Goal: Task Accomplishment & Management: Complete application form

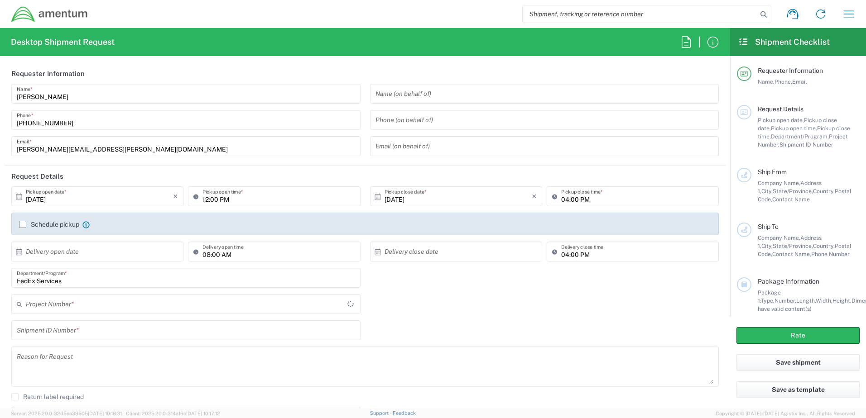
type input "[GEOGRAPHIC_DATA]"
type input "4581.415.CPMTN1.OP4.T2C2.0004"
click at [19, 196] on icon at bounding box center [19, 197] width 8 height 8
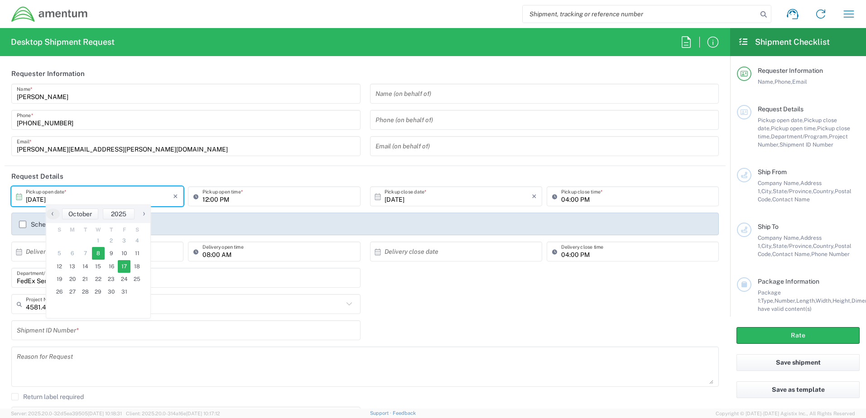
click at [125, 263] on span "17" at bounding box center [124, 266] width 13 height 13
type input "[DATE]"
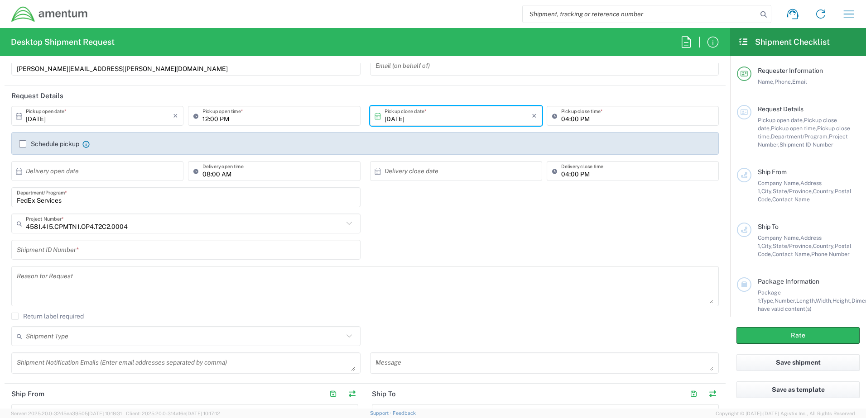
scroll to position [91, 0]
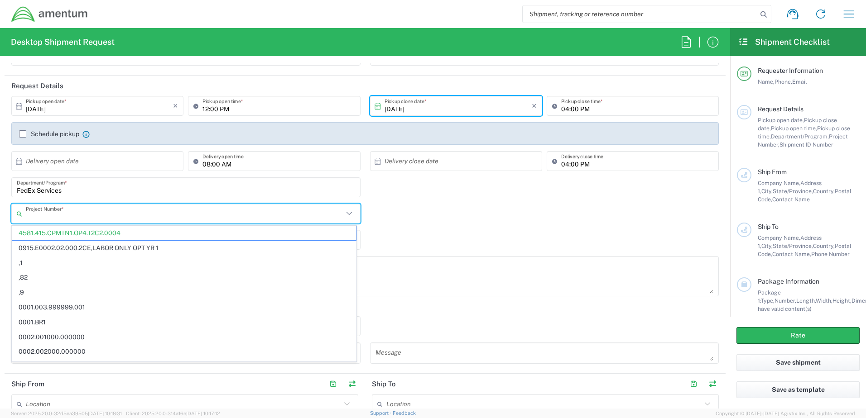
click at [137, 217] on input "text" at bounding box center [184, 214] width 317 height 16
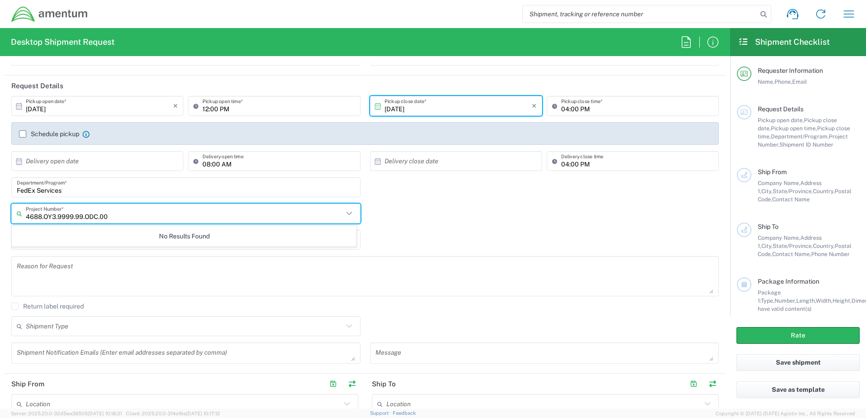
type input "4688.OY3.9999.99.ODC.00"
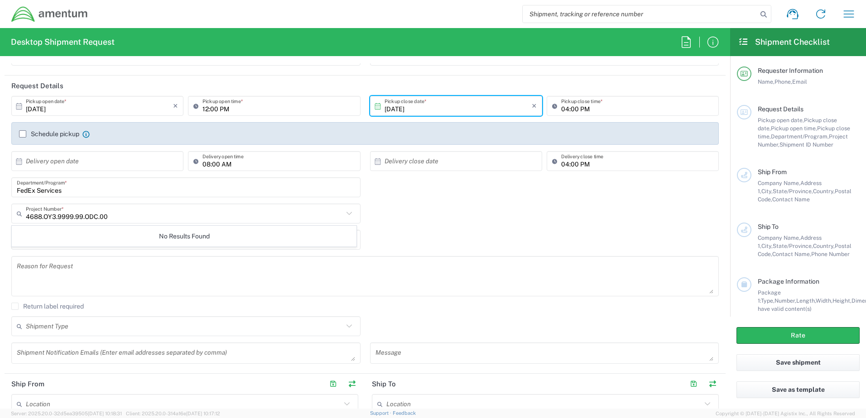
click at [440, 215] on div "4688.OY3.9999.99.ODC.00 Project Number * No Results Found" at bounding box center [365, 217] width 717 height 26
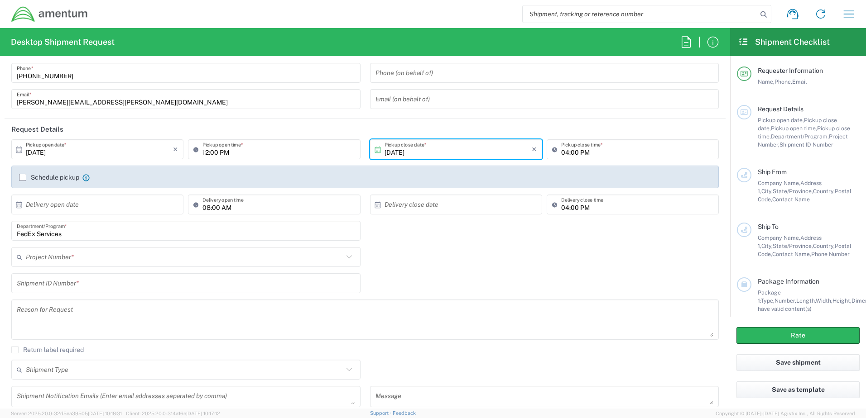
scroll to position [45, 0]
click at [348, 257] on icon at bounding box center [349, 259] width 12 height 12
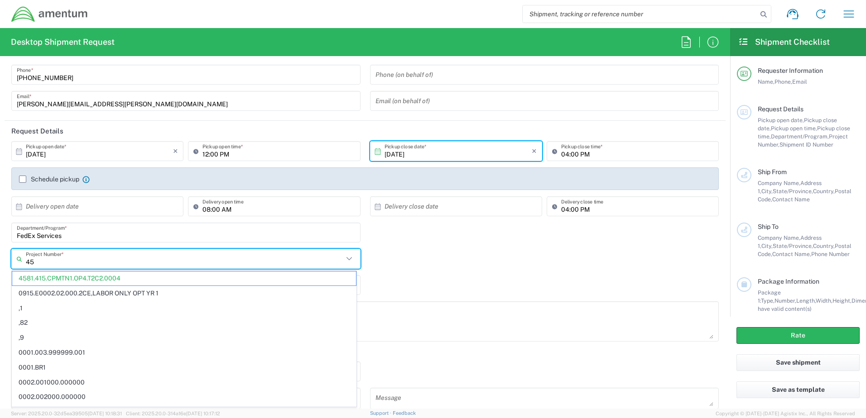
type input "4"
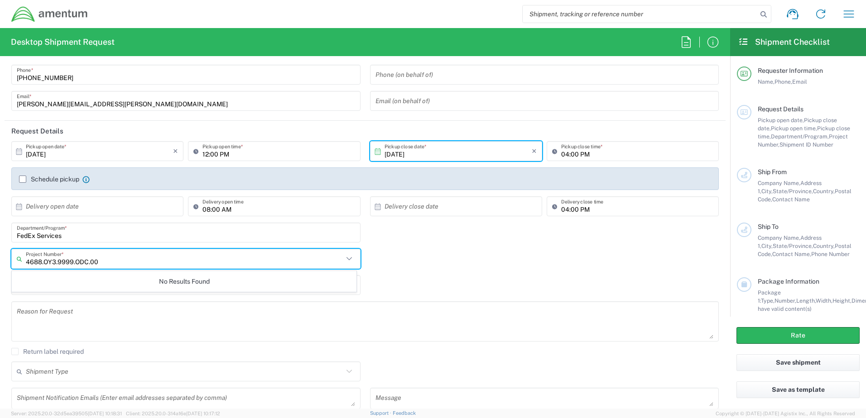
type input "4688.OY3.9999.ODC.00"
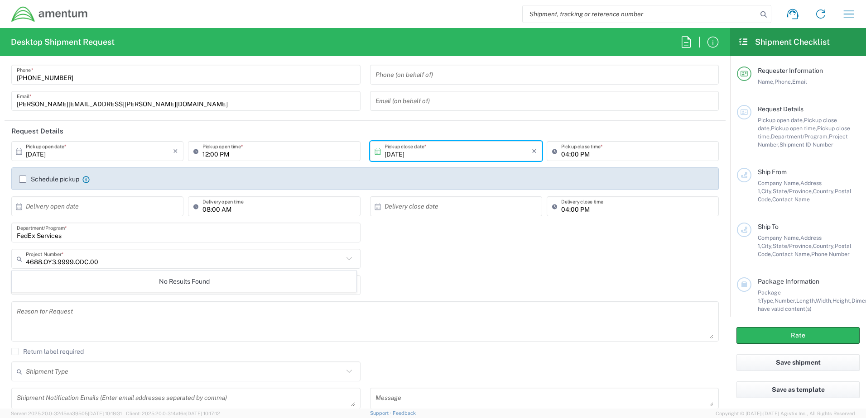
click at [443, 269] on div "4688.OY3.9999.ODC.00 Project Number * No Results Found" at bounding box center [365, 262] width 717 height 26
